Goal: Transaction & Acquisition: Purchase product/service

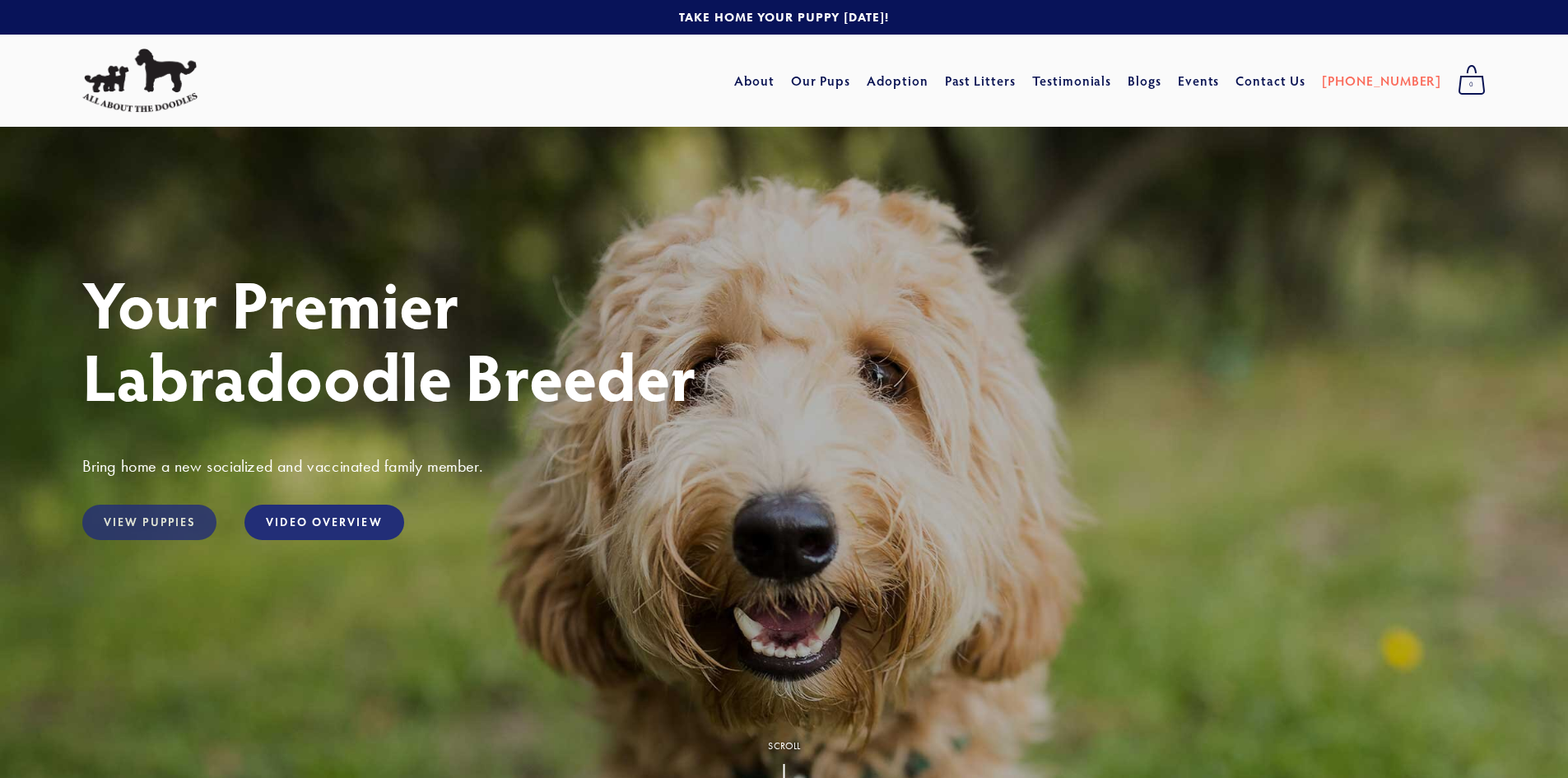
click at [151, 527] on link "View Puppies" at bounding box center [149, 522] width 134 height 36
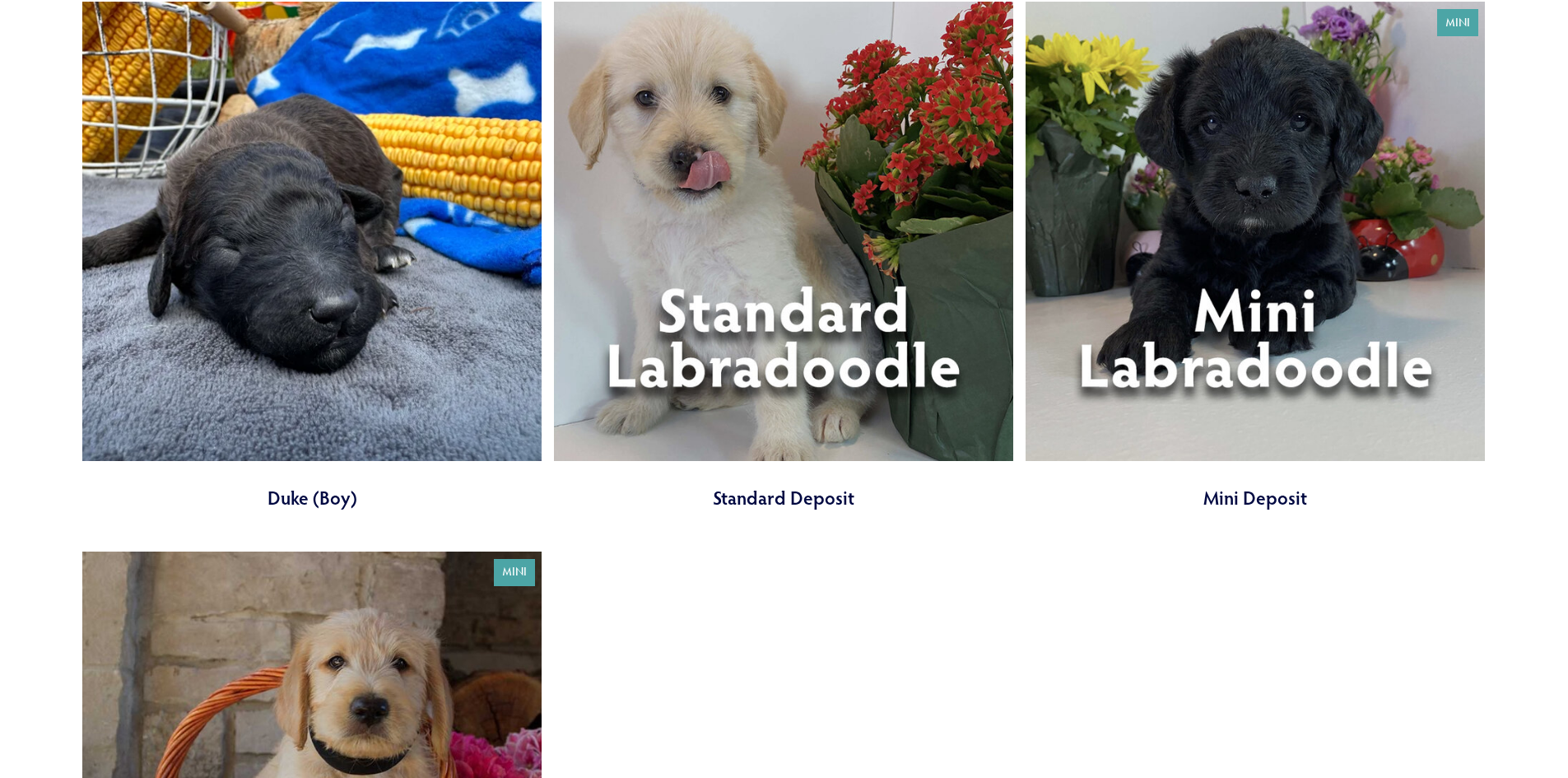
scroll to position [7248, 0]
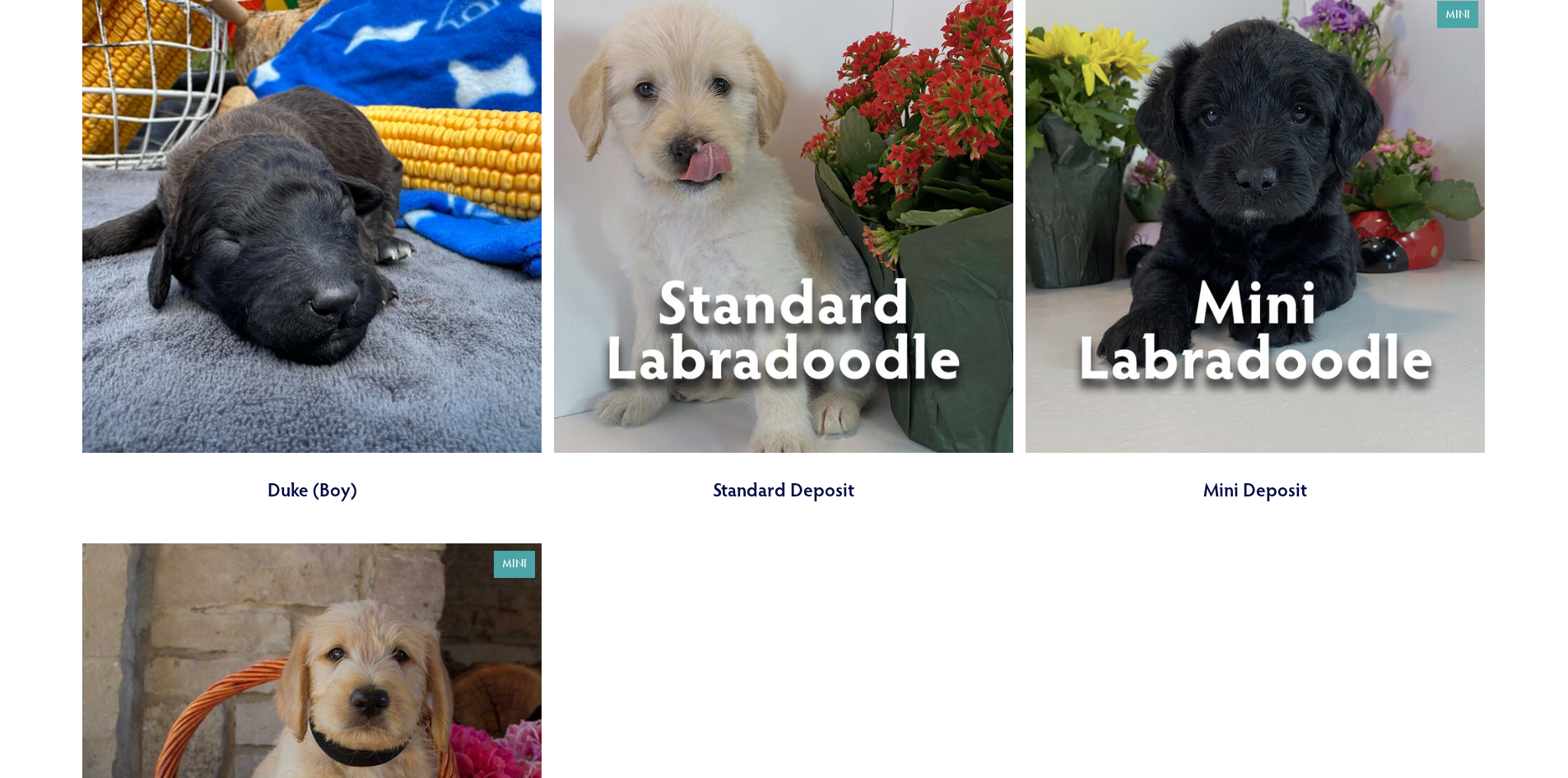
click at [712, 351] on link at bounding box center [783, 248] width 459 height 509
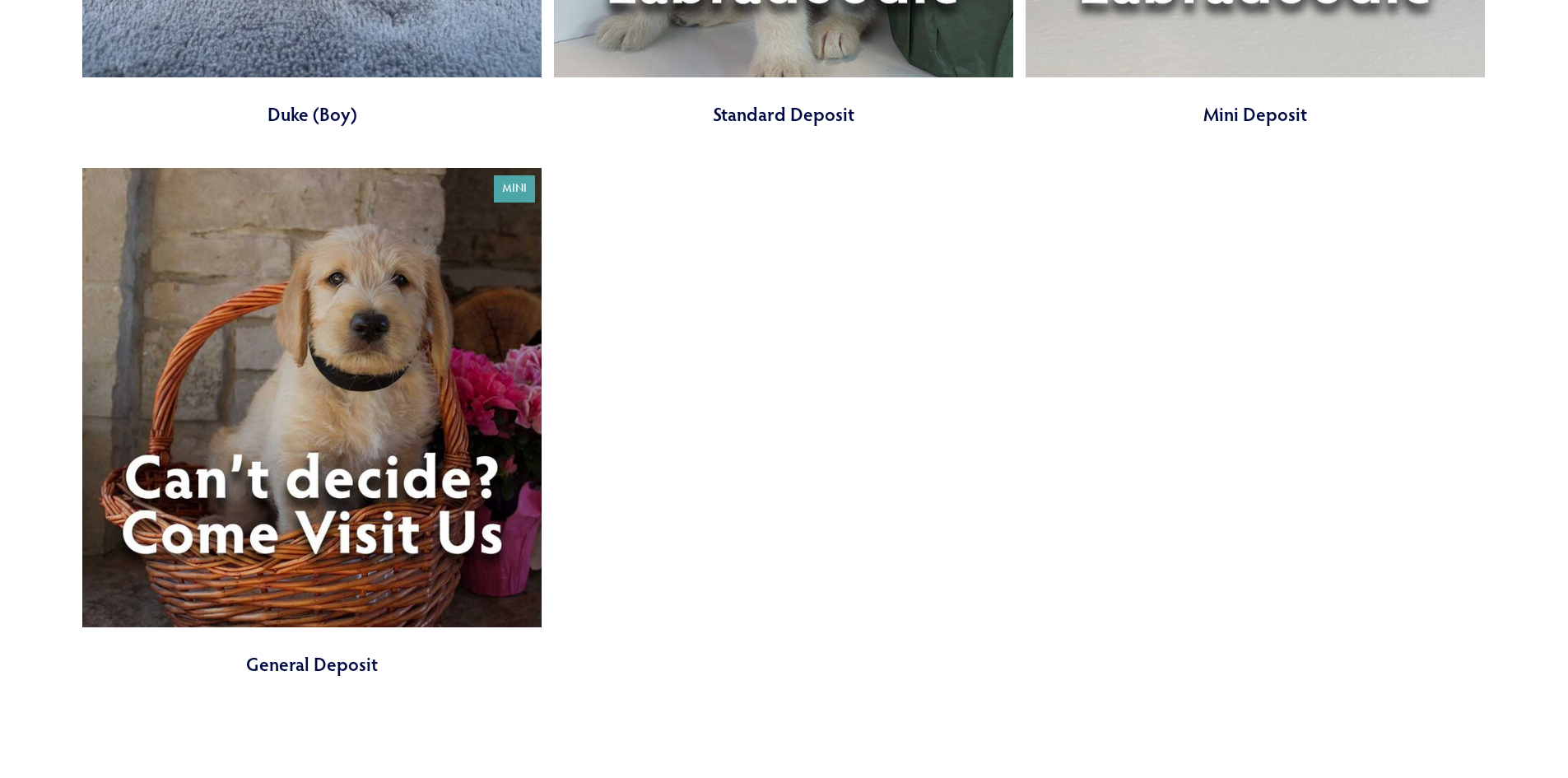
scroll to position [7553, 0]
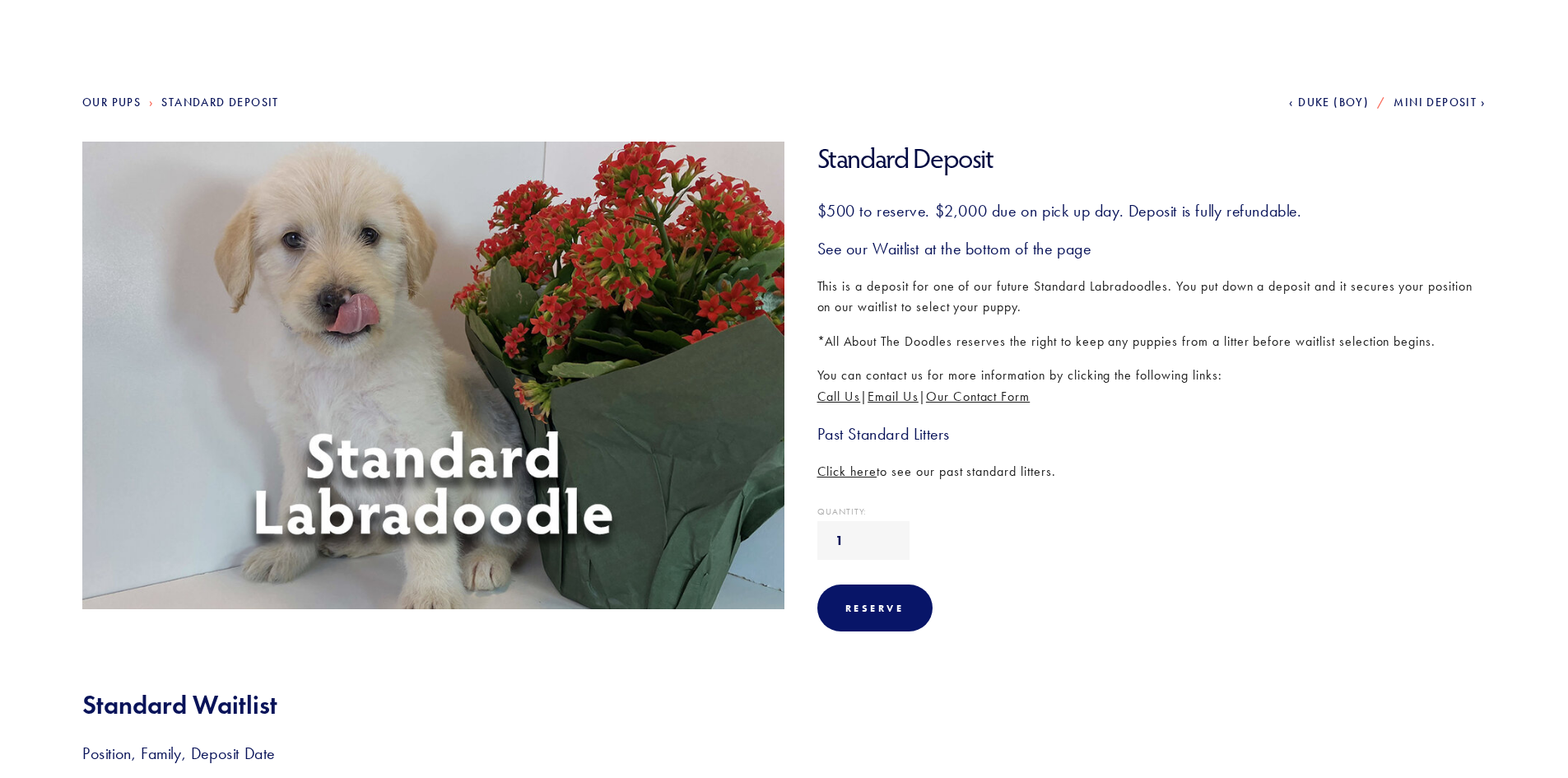
scroll to position [83, 0]
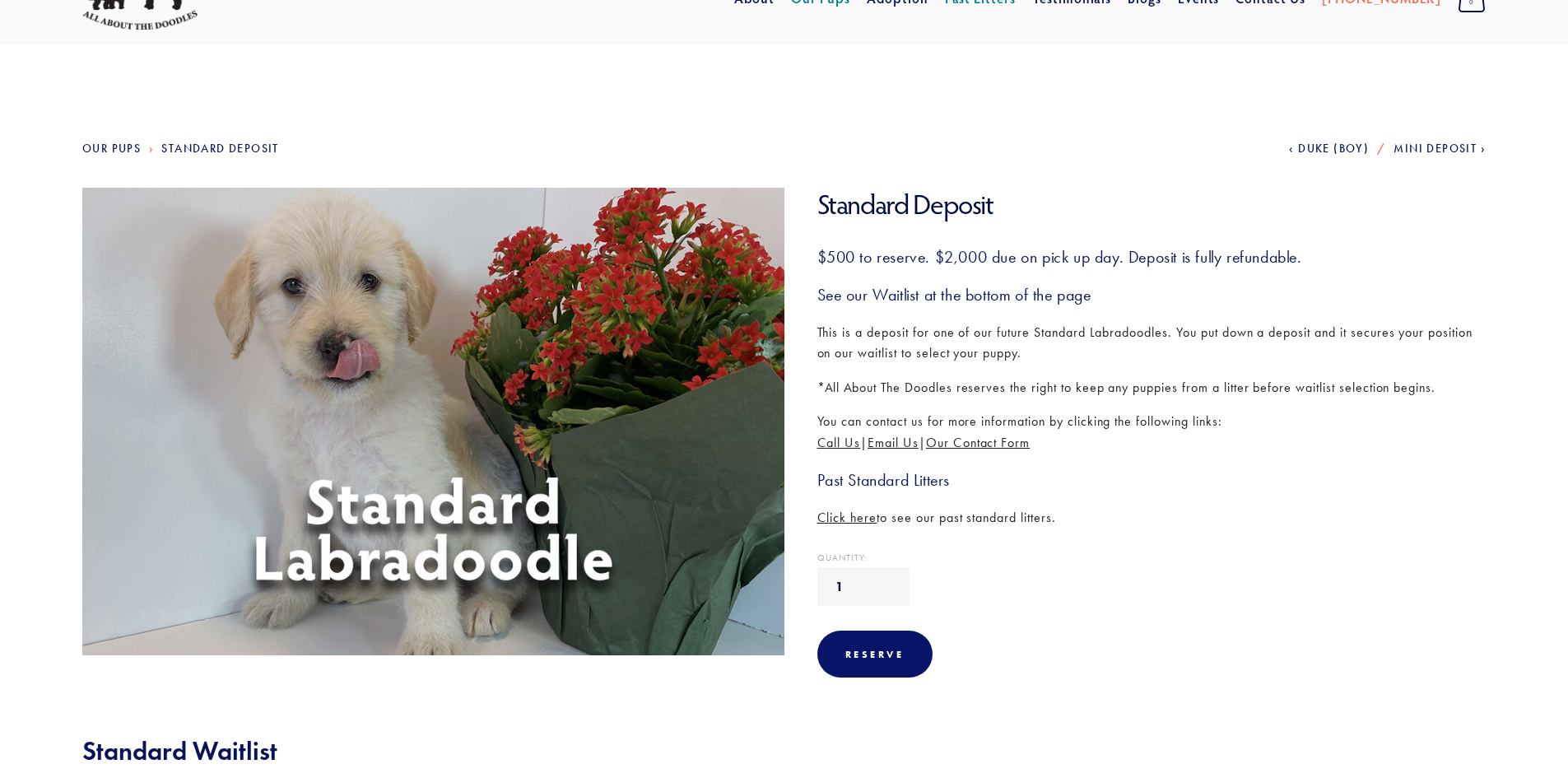
click at [840, 519] on span "Click here" at bounding box center [847, 517] width 61 height 16
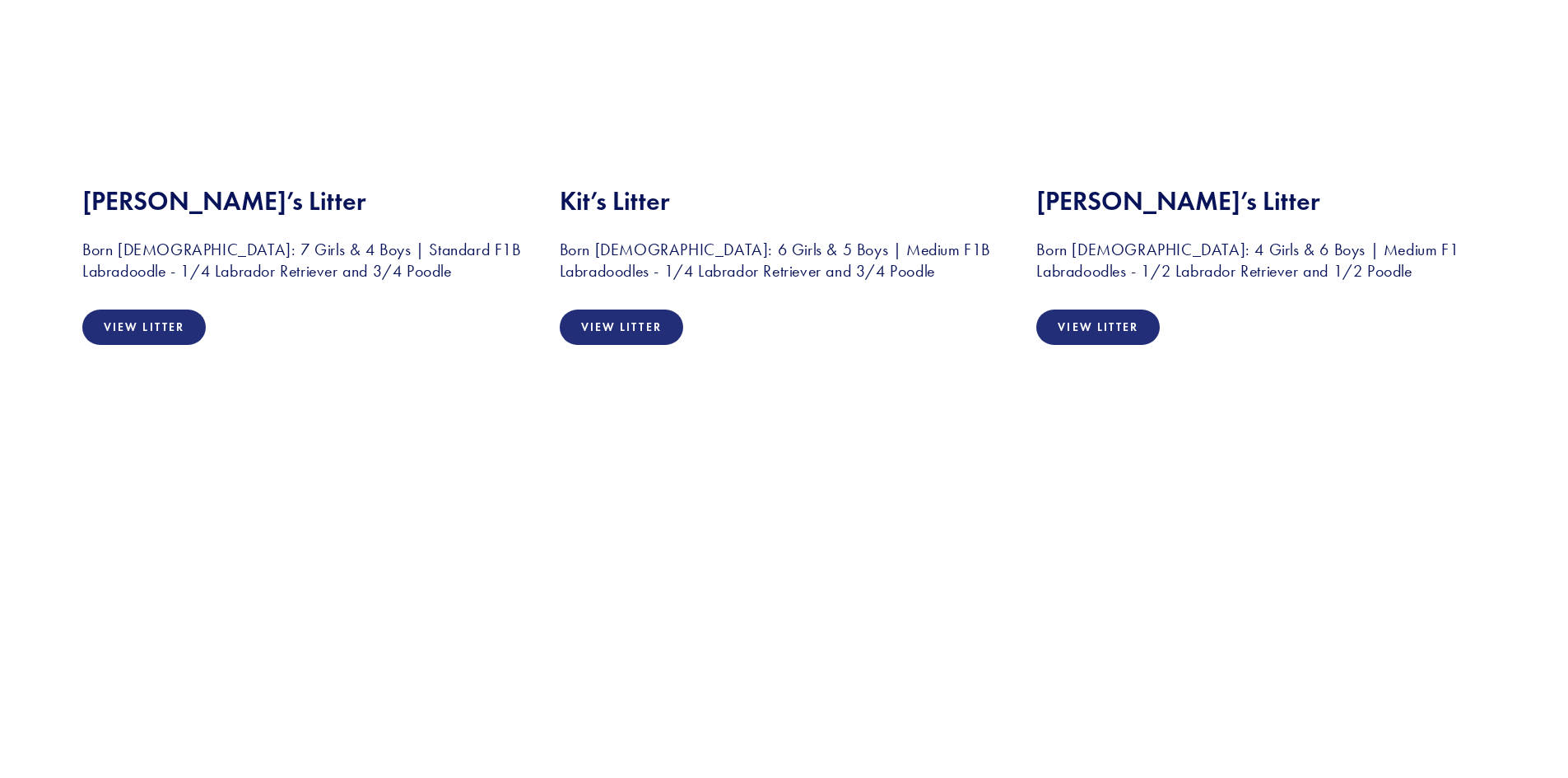
scroll to position [3460, 0]
